Goal: Task Accomplishment & Management: Complete application form

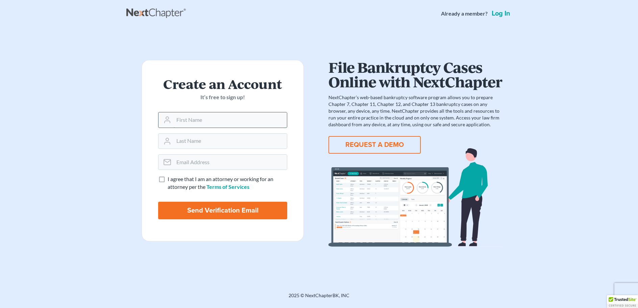
click at [249, 119] on input "text" at bounding box center [230, 119] width 113 height 15
type input "[PERSON_NAME]"
type input "Peek"
type input "[EMAIL_ADDRESS][DOMAIN_NAME]"
click at [168, 178] on label "I agree that I am an attorney or working for an attorney per the Terms of Servi…" at bounding box center [228, 183] width 120 height 16
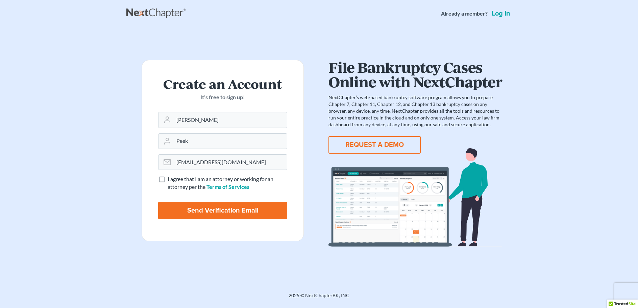
click at [170, 178] on input "I agree that I am an attorney or working for an attorney per the Terms of Servi…" at bounding box center [172, 177] width 4 height 4
checkbox input "true"
click at [237, 214] on input "Send Verification Email" at bounding box center [222, 210] width 129 height 18
type input "Thinking..."
